Goal: Information Seeking & Learning: Learn about a topic

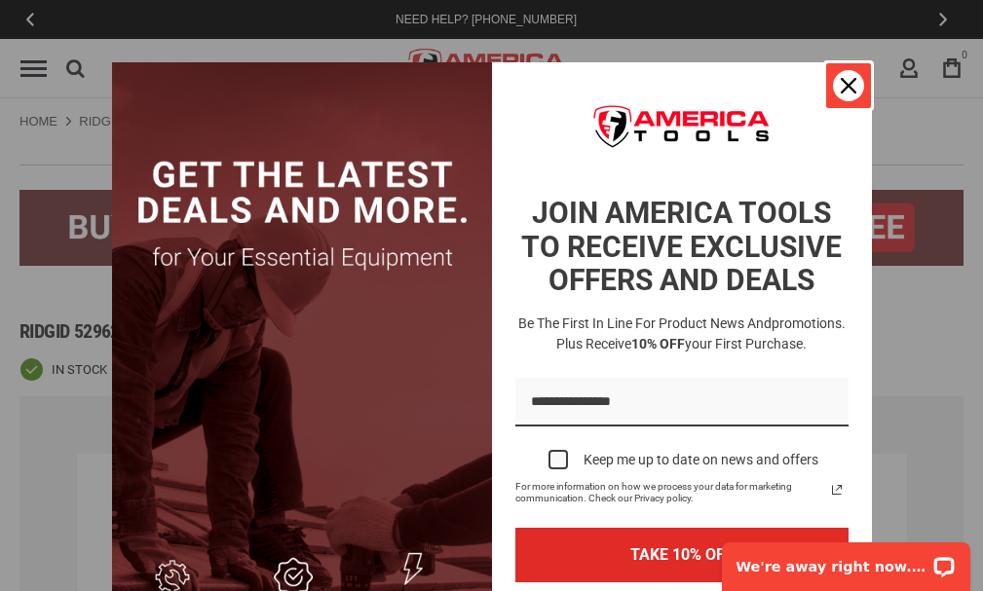
click at [846, 87] on icon "close icon" at bounding box center [848, 86] width 16 height 16
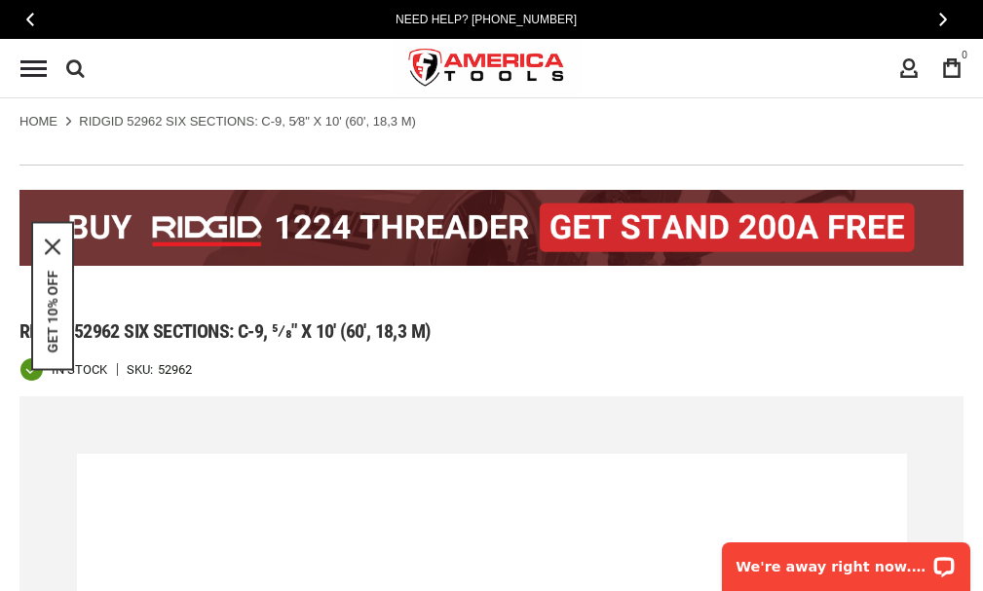
click at [700, 333] on h1 "Ridgid 52962 six sections: c-9, 5⁄8" x 10' (60', 18,3 m)" at bounding box center [491, 330] width 944 height 23
click at [645, 314] on div "Ridgid 52962 six sections: c-9, 5⁄8" x 10' (60', 18,3 m)" at bounding box center [491, 323] width 944 height 67
click at [645, 313] on div "Ridgid 52962 six sections: c-9, 5⁄8" x 10' (60', 18,3 m)" at bounding box center [491, 323] width 944 height 67
click at [138, 301] on div "Ridgid 52962 six sections: c-9, 5⁄8" x 10' (60', 18,3 m)" at bounding box center [491, 323] width 944 height 67
click at [496, 327] on h1 "Ridgid 52962 six sections: c-9, 5⁄8" x 10' (60', 18,3 m)" at bounding box center [491, 330] width 944 height 23
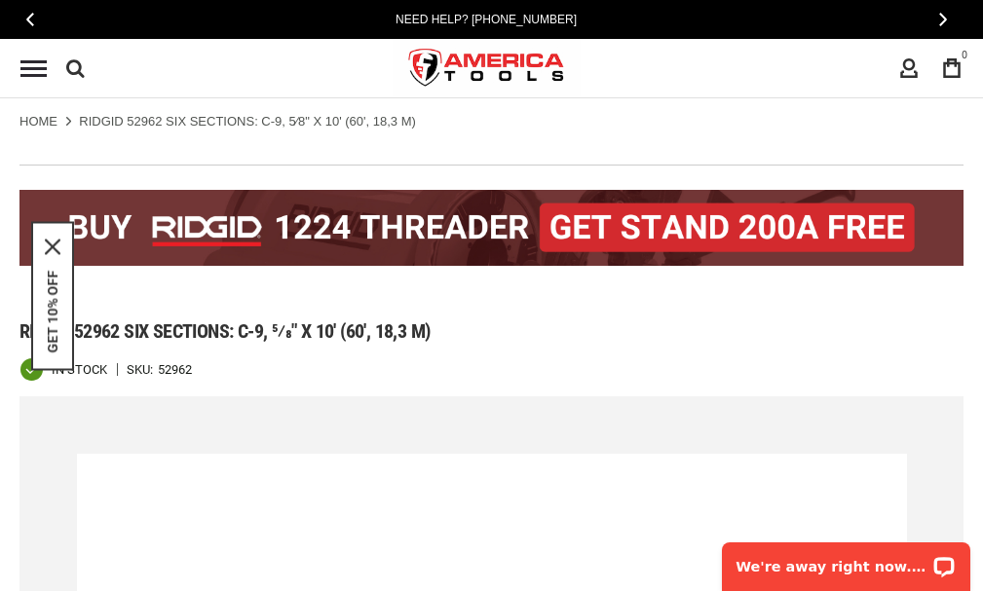
click at [641, 376] on div "In stock SKU 52962" at bounding box center [491, 369] width 944 height 24
click at [535, 289] on div at bounding box center [491, 220] width 944 height 140
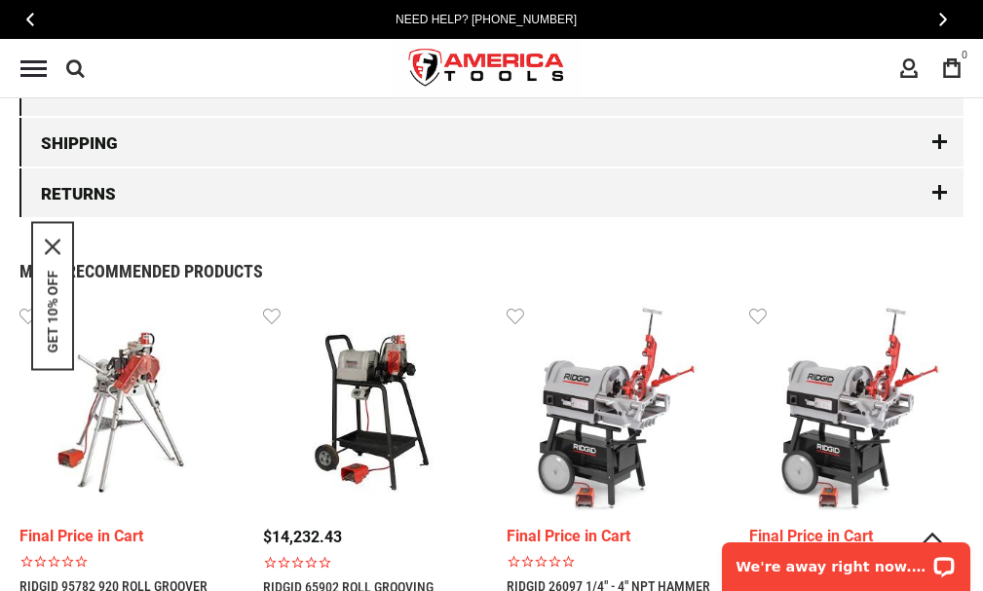
scroll to position [2337, 0]
